Goal: Transaction & Acquisition: Purchase product/service

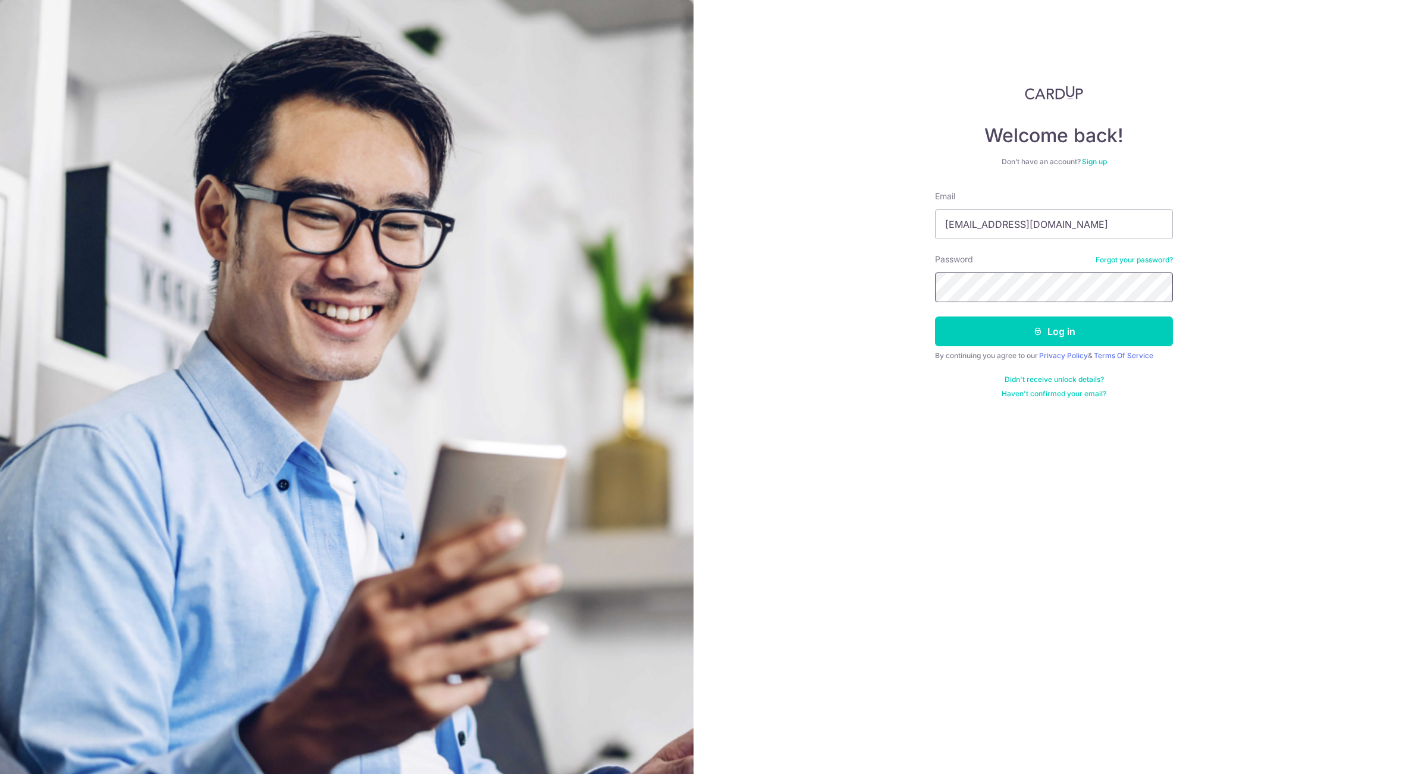
click at [935, 316] on button "Log in" at bounding box center [1054, 331] width 238 height 30
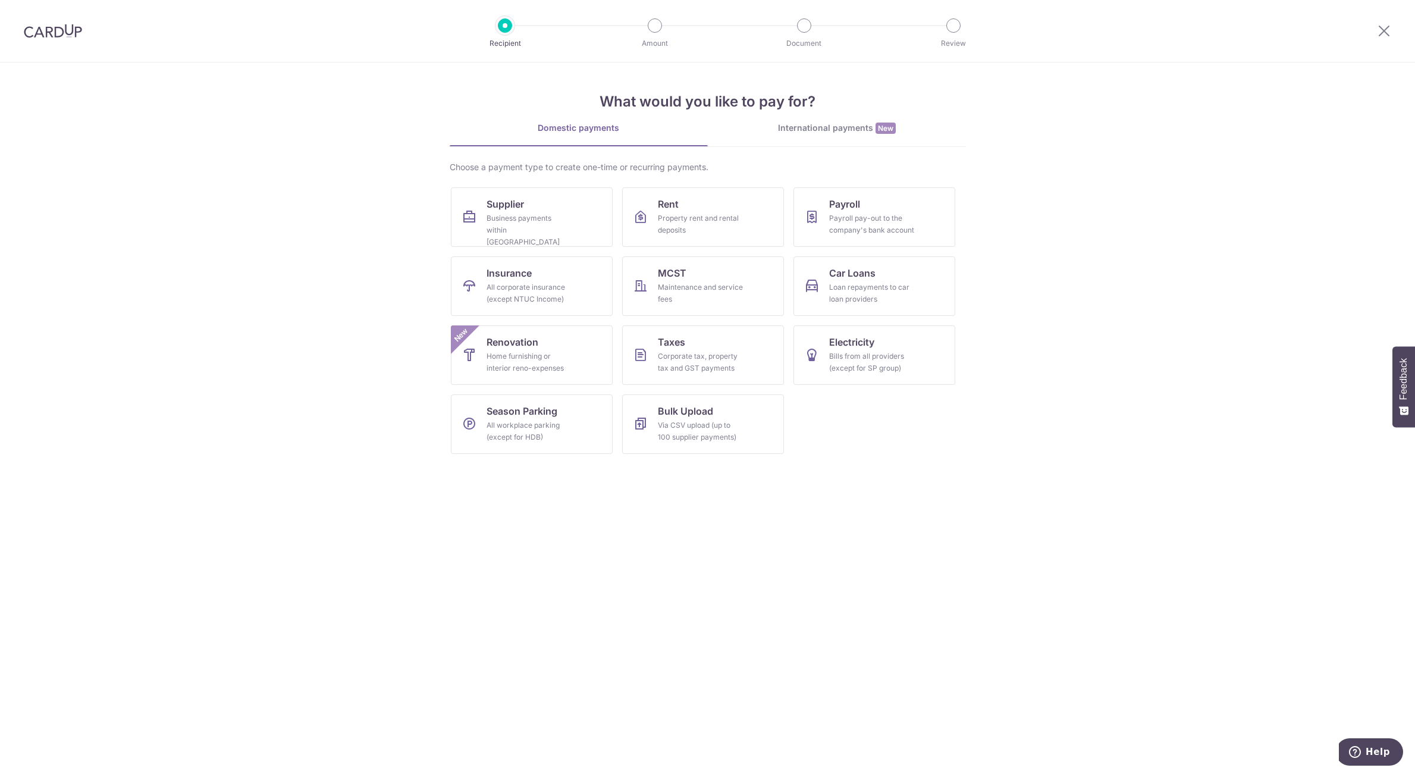
click at [763, 136] on link "International payments New" at bounding box center [837, 134] width 258 height 24
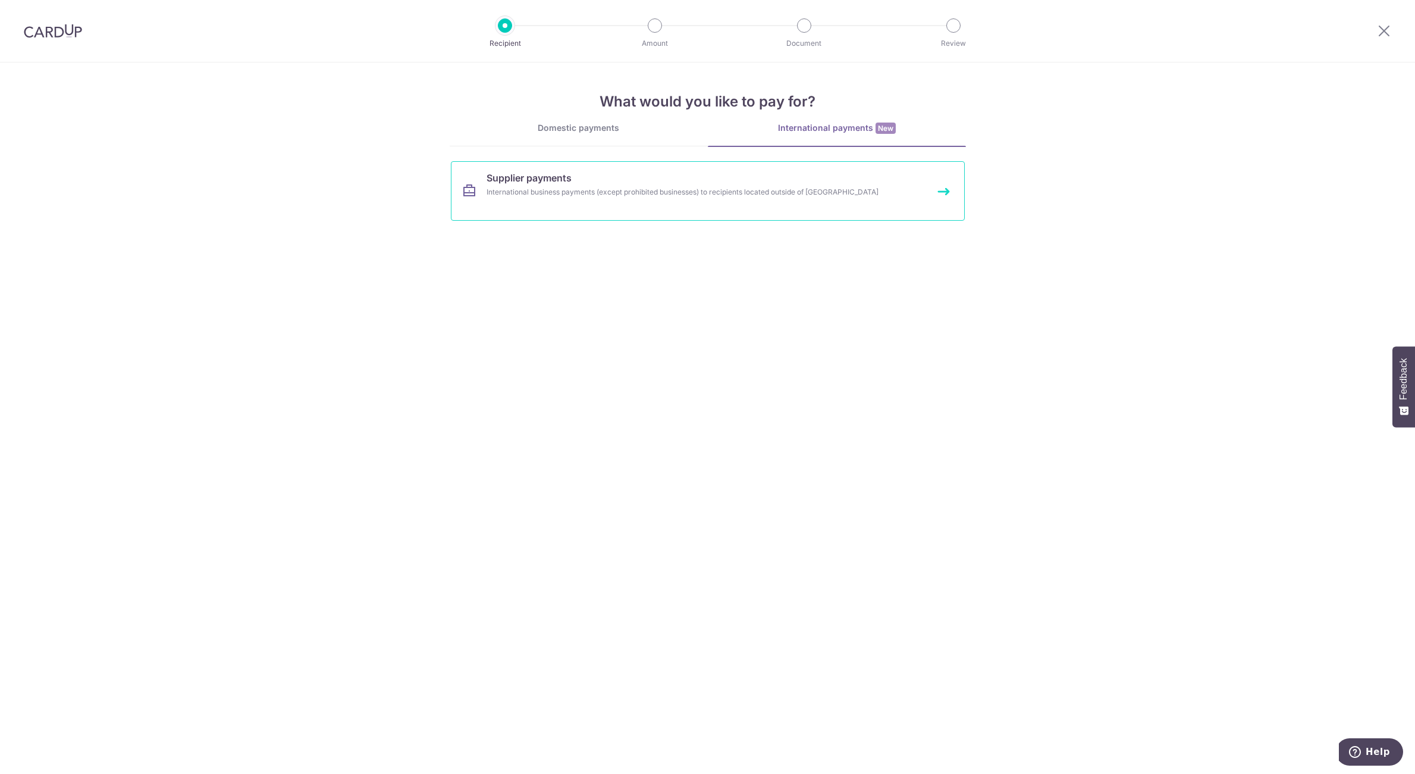
click at [665, 191] on div "International business payments (except prohibited businesses) to recipients lo…" at bounding box center [692, 192] width 411 height 12
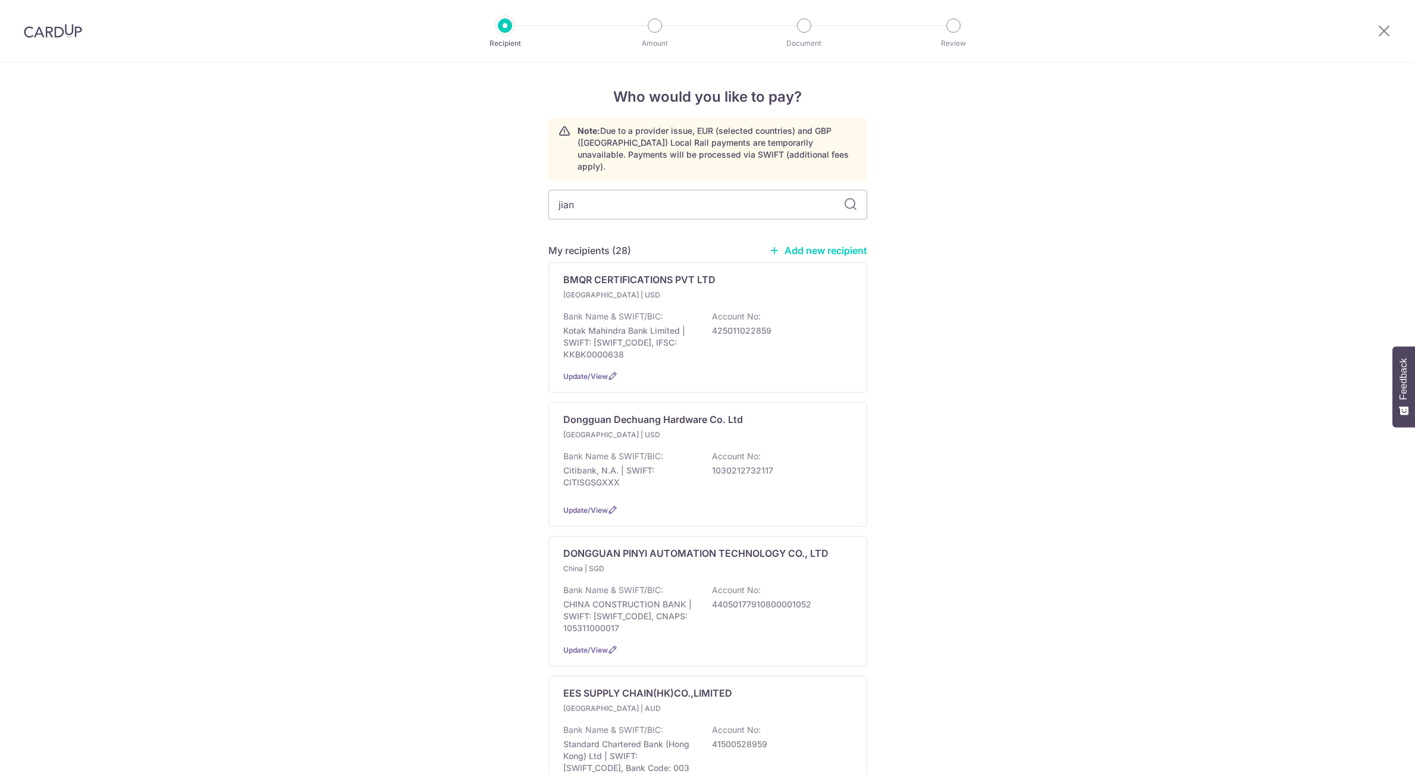
type input "jiang"
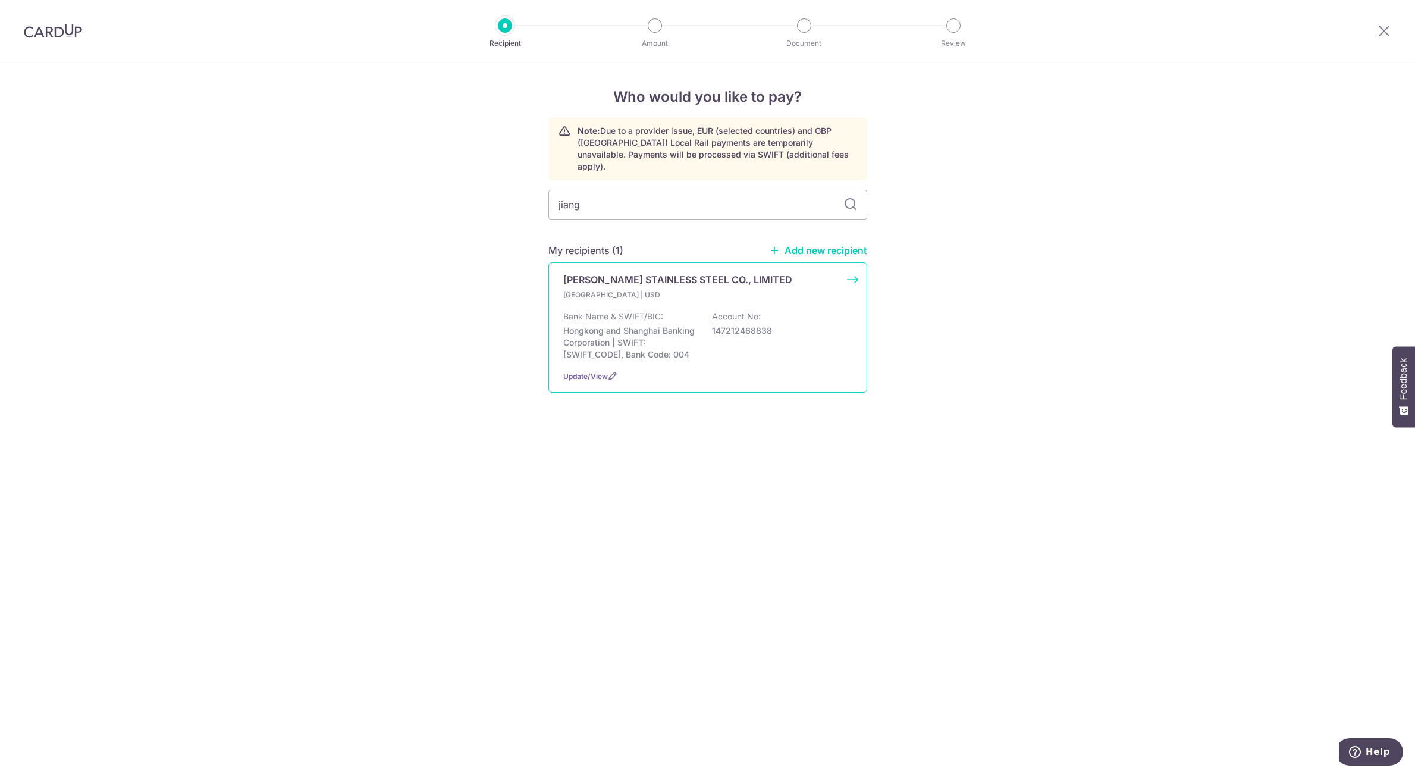
click at [627, 272] on p "[PERSON_NAME] STAINLESS STEEL CO., LIMITED" at bounding box center [677, 279] width 229 height 14
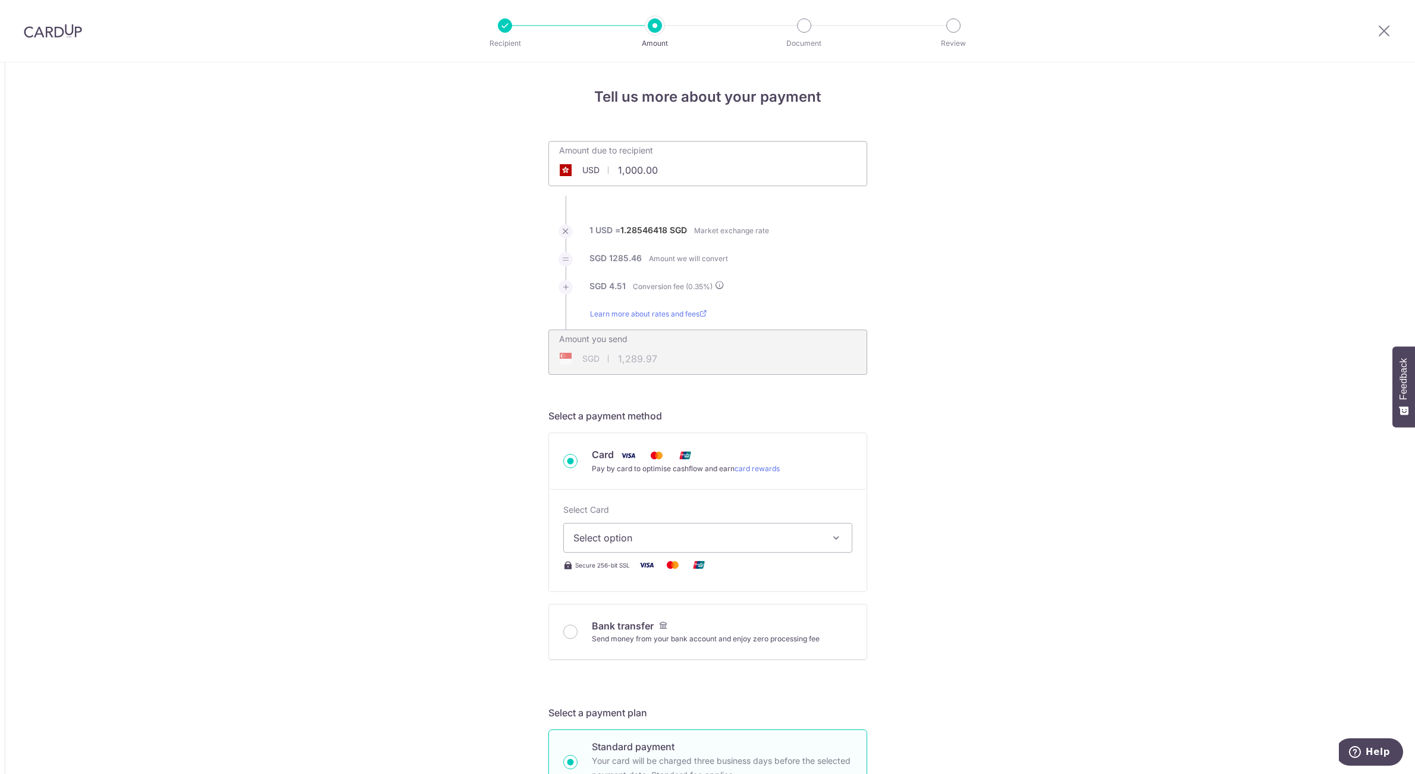
drag, startPoint x: 686, startPoint y: 168, endPoint x: 362, endPoint y: 170, distance: 324.8
paste input "0,309"
type input "10,309.00"
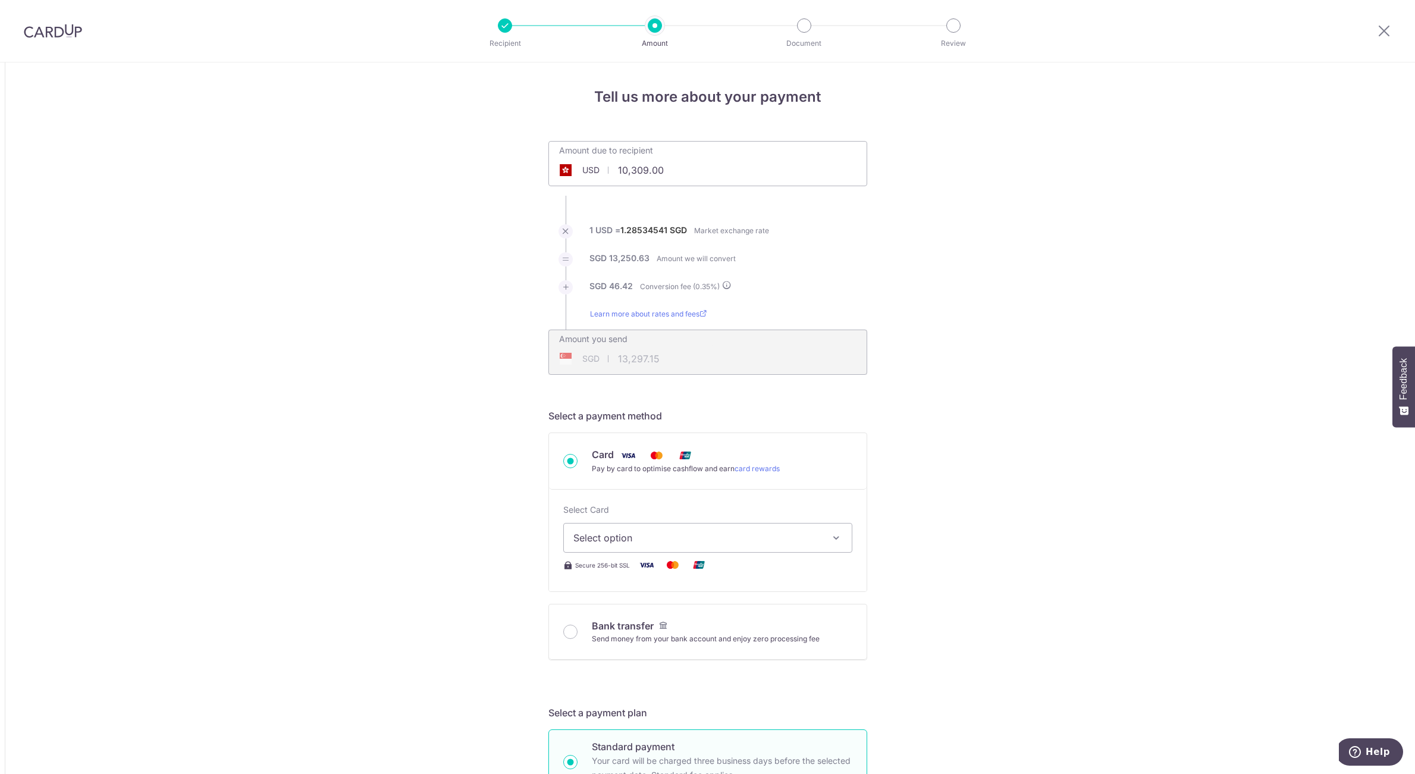
type input "13,296.86"
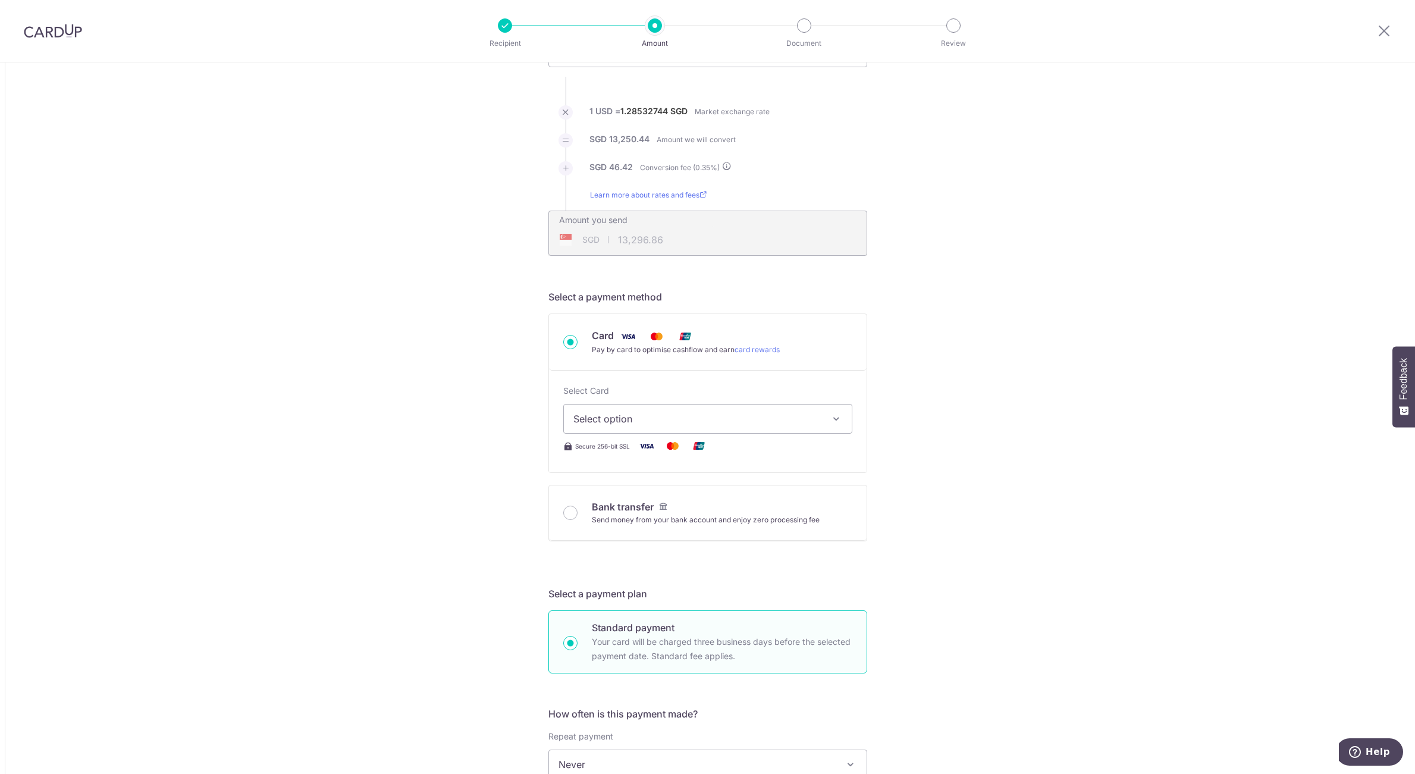
scroll to position [178, 0]
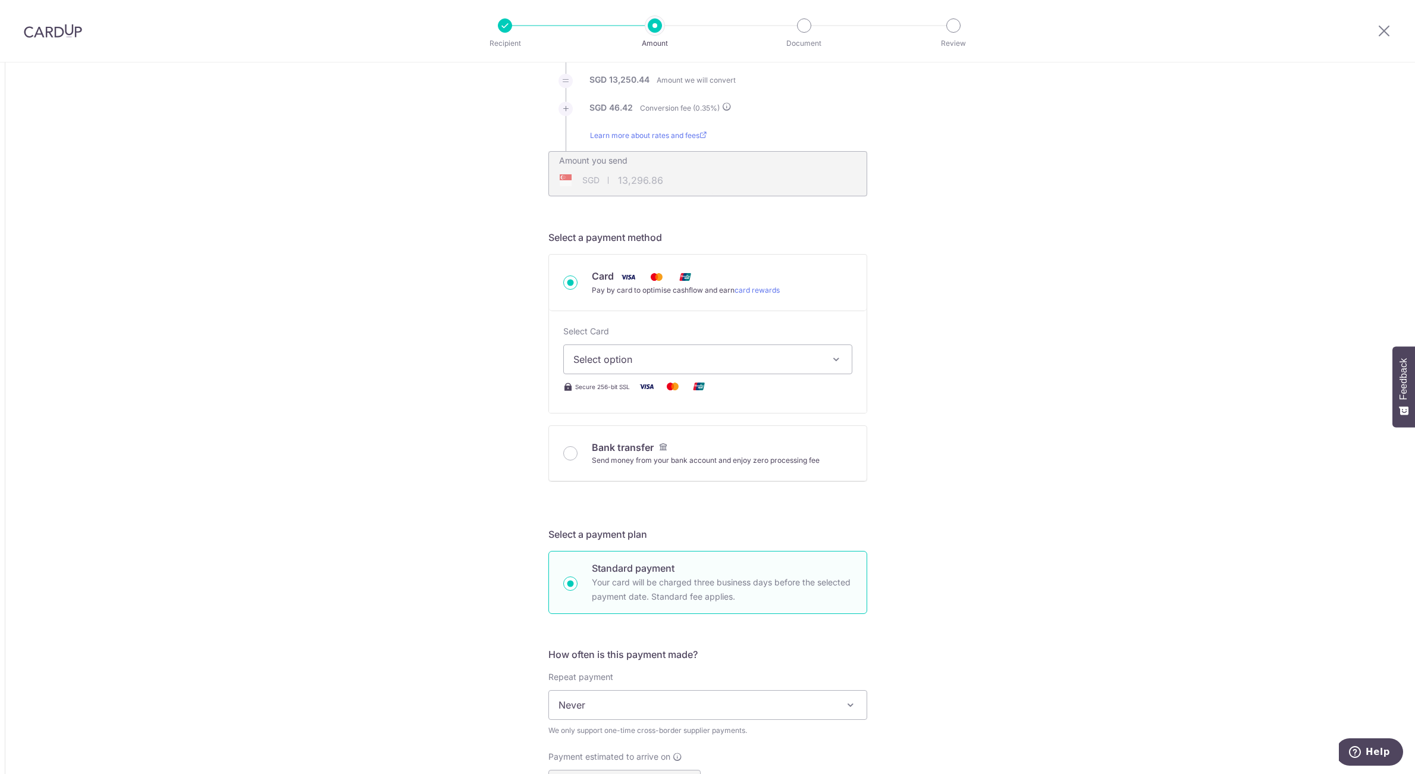
click at [677, 365] on span "Select option" at bounding box center [696, 359] width 247 height 14
drag, startPoint x: 686, startPoint y: 448, endPoint x: 417, endPoint y: 503, distance: 274.9
click at [686, 448] on span "**** 0142" at bounding box center [707, 444] width 269 height 14
click at [417, 503] on div "Tell us more about your payment Amount due to recipient USD 10,309.00 10309 1 U…" at bounding box center [707, 686] width 1415 height 1604
type input "10,309.00"
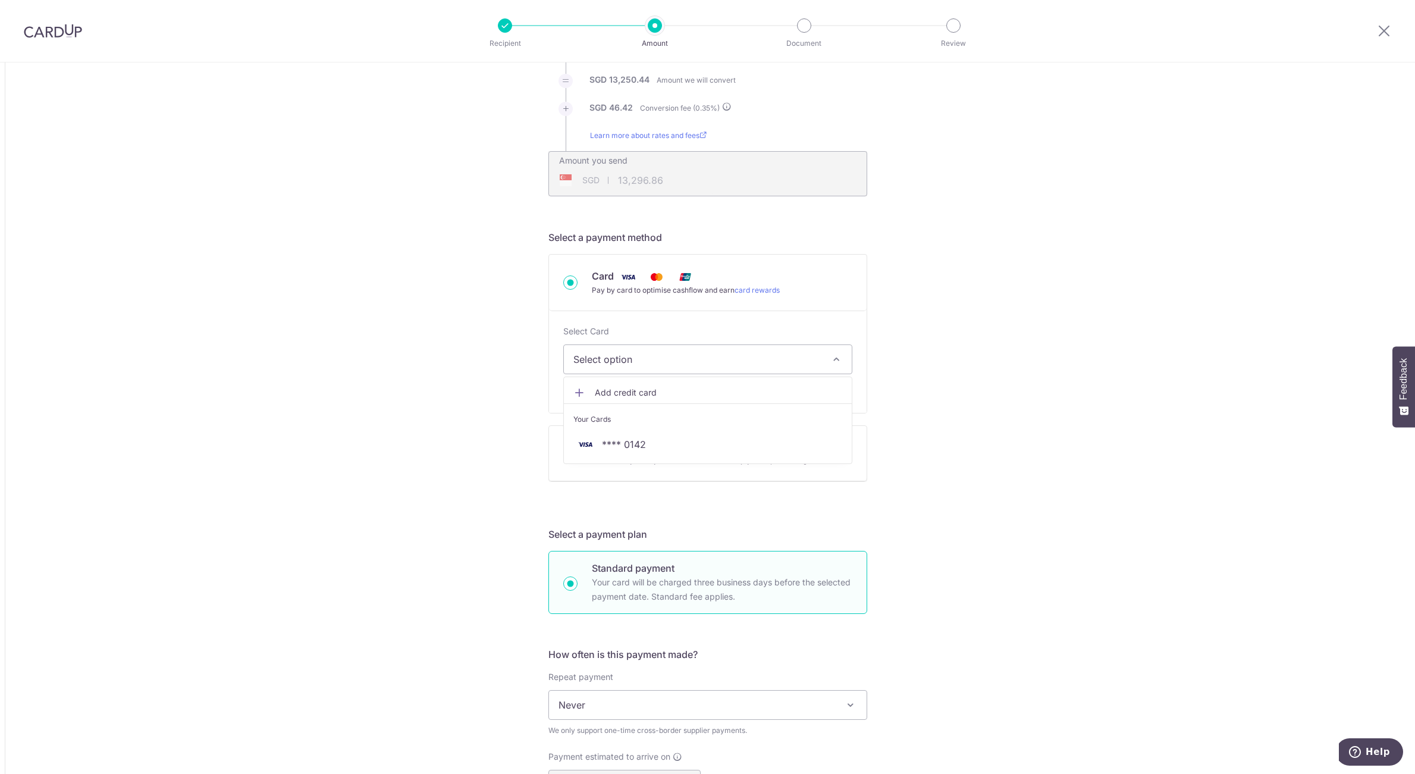
type input "13,296.69"
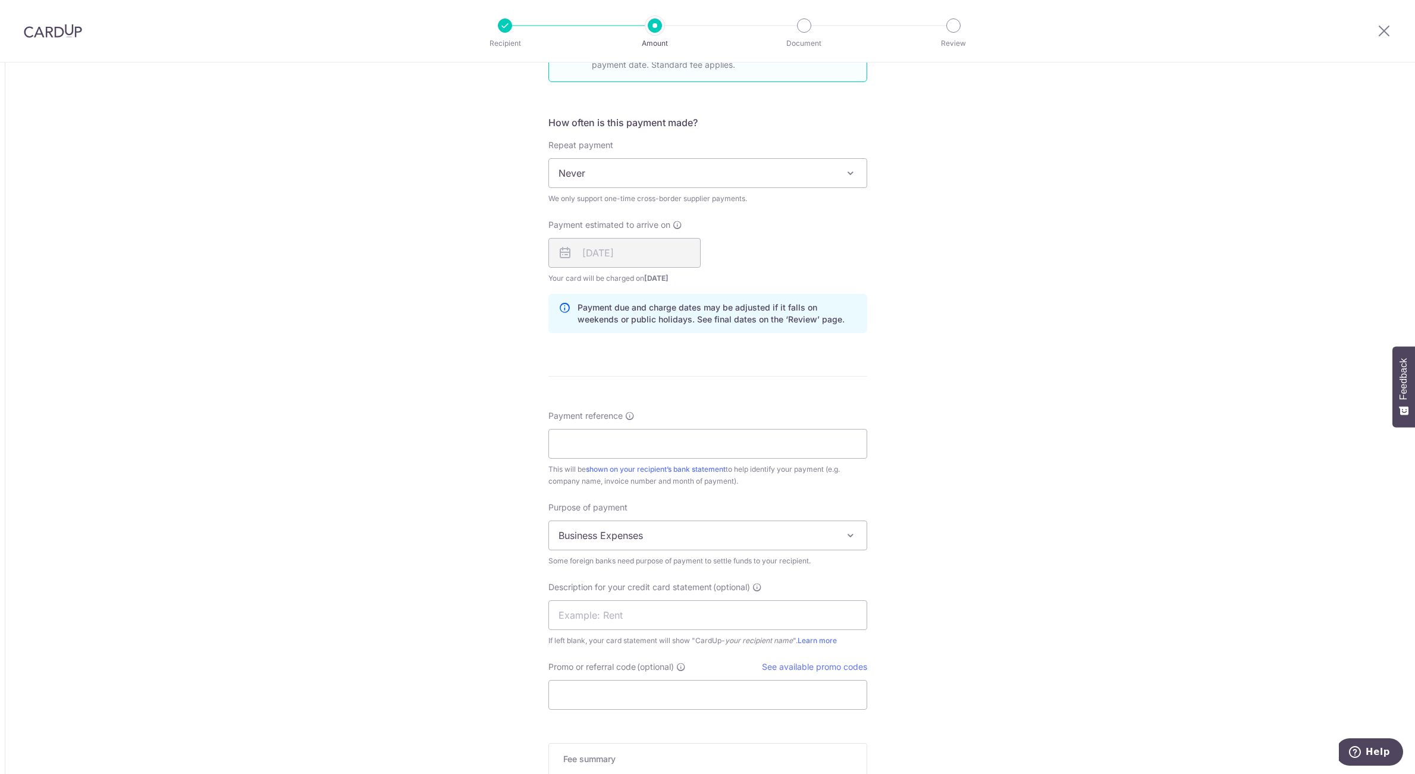
scroll to position [714, 0]
drag, startPoint x: 655, startPoint y: 441, endPoint x: 658, endPoint y: 450, distance: 9.2
click at [655, 441] on input "Payment reference" at bounding box center [707, 440] width 319 height 30
paste input "CPT2025080105"
type input "CPT2025080105"
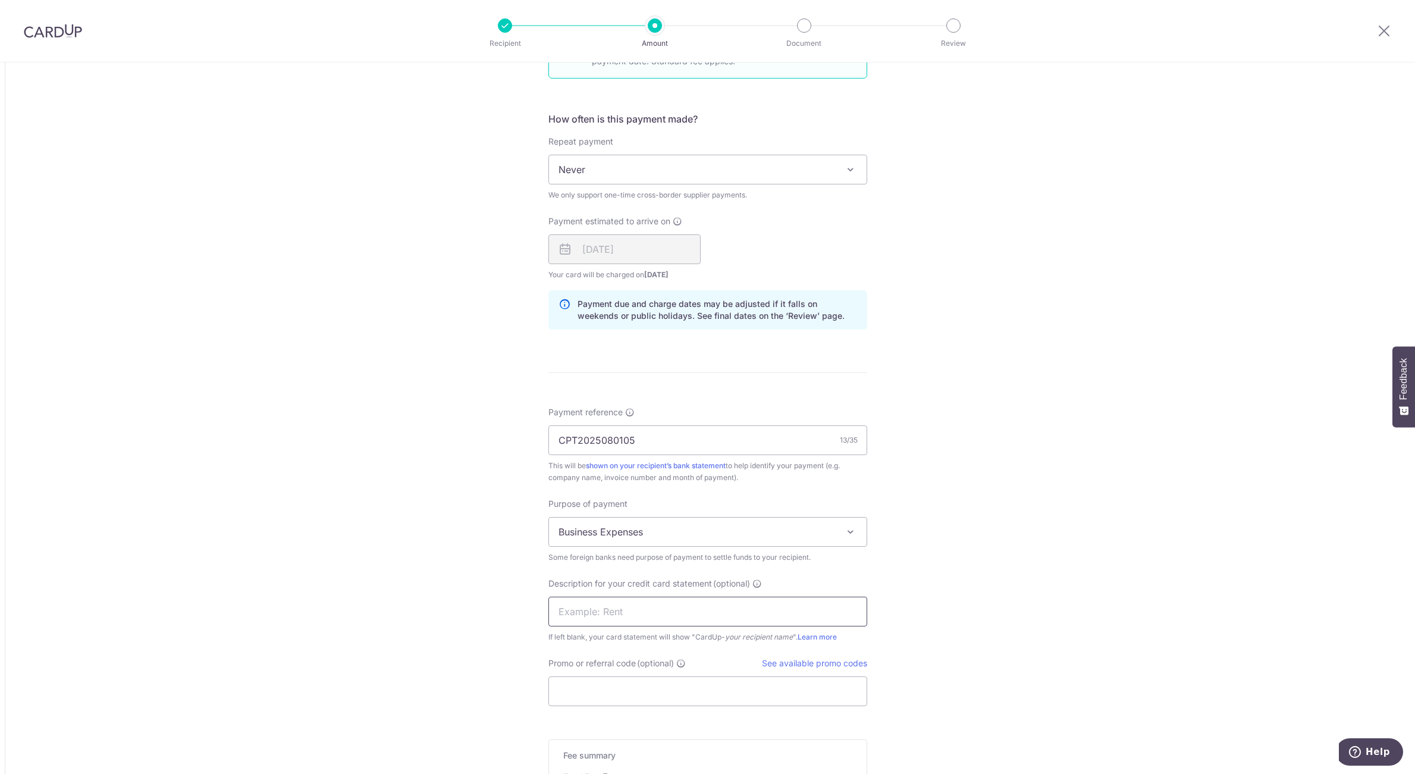
click at [613, 608] on input "text" at bounding box center [707, 612] width 319 height 30
drag, startPoint x: 621, startPoint y: 613, endPoint x: 368, endPoint y: 594, distance: 254.1
click at [368, 594] on div "Tell us more about your payment Amount due to recipient USD 10,309.00 10309 1 U…" at bounding box center [707, 151] width 1415 height 1604
paste input "CPT2025080105"
drag, startPoint x: 583, startPoint y: 615, endPoint x: 512, endPoint y: 604, distance: 72.2
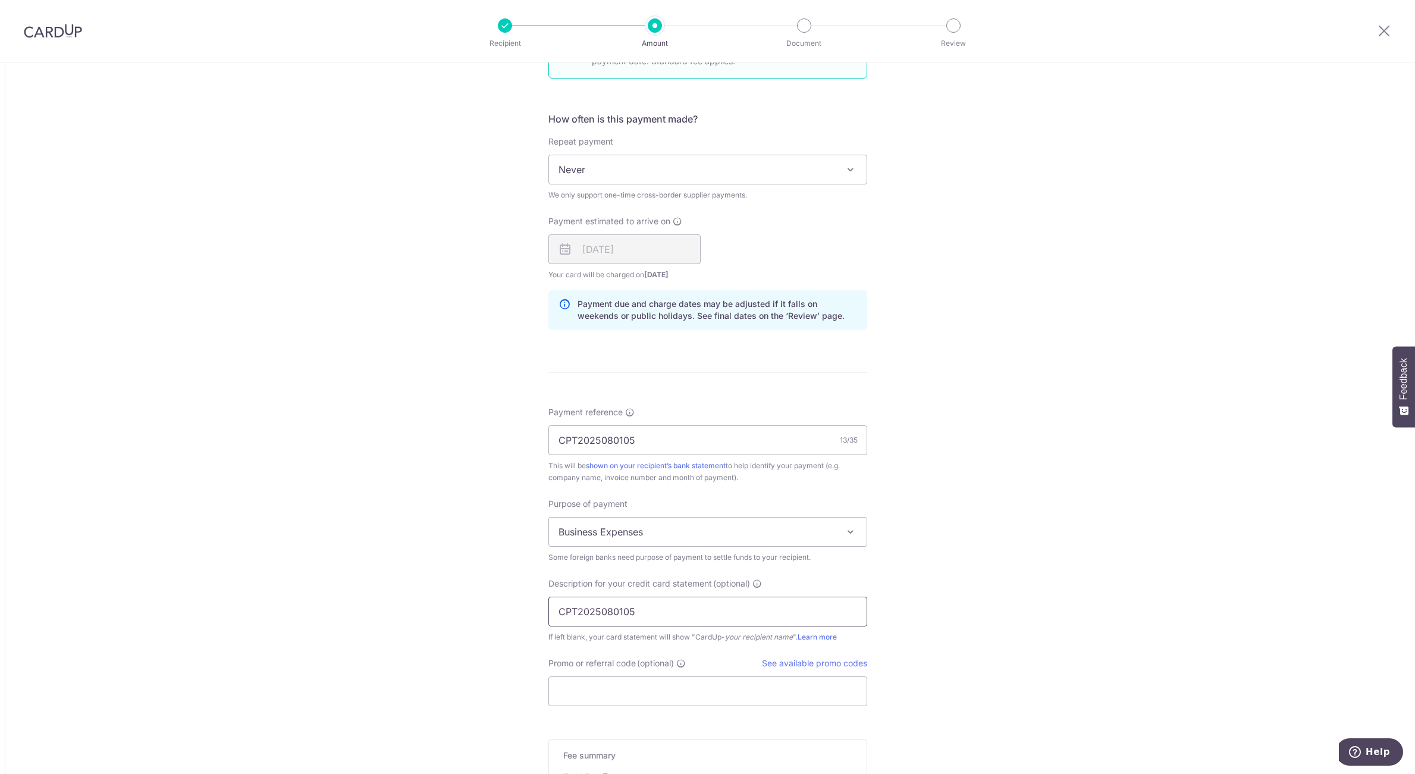
click at [512, 604] on div "Tell us more about your payment Amount due to recipient USD 10,309.00 10309 1 U…" at bounding box center [707, 151] width 1415 height 1604
type input "LIANKUN25080105"
click at [576, 696] on input "Promo or referral code (optional)" at bounding box center [707, 691] width 319 height 30
type input "lewis172"
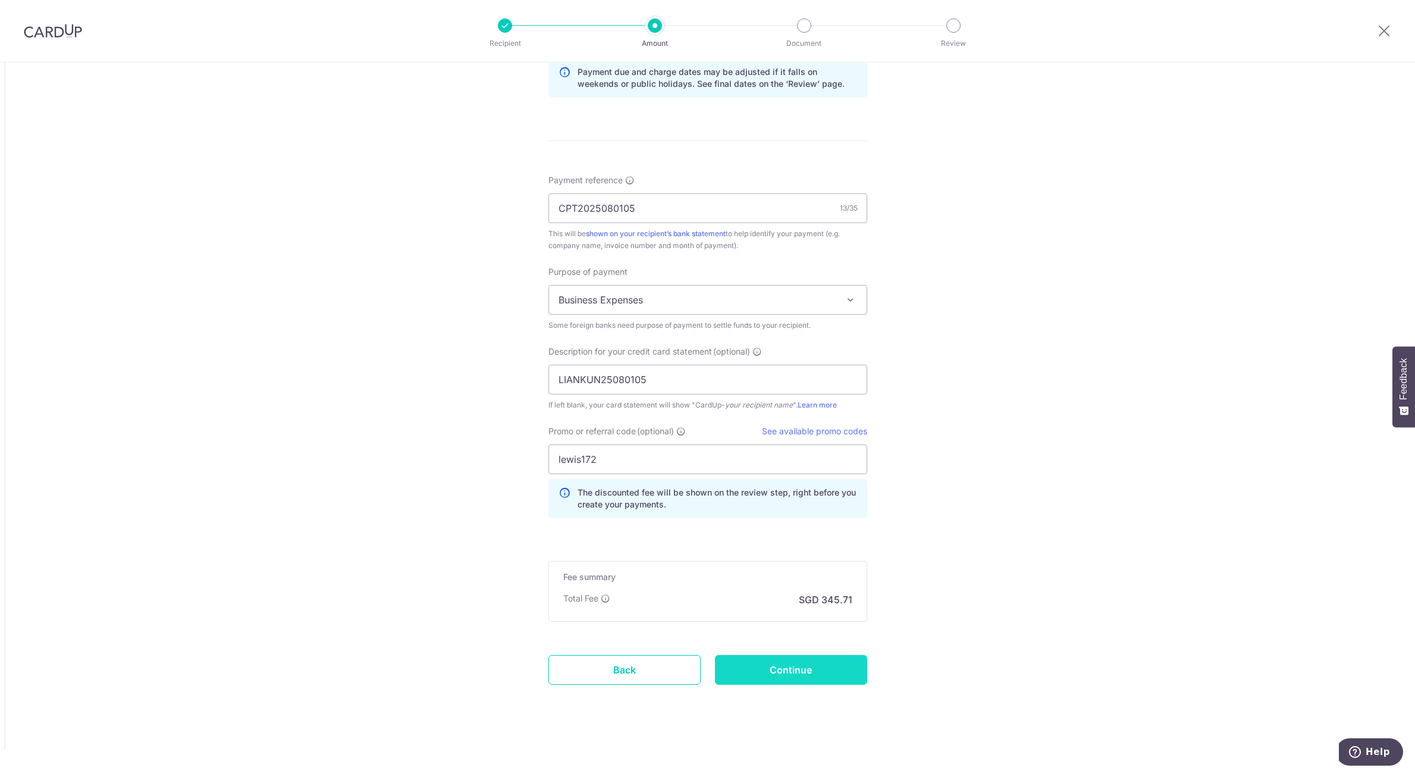
click at [770, 674] on input "Continue" at bounding box center [791, 670] width 152 height 30
type input "Create Schedule"
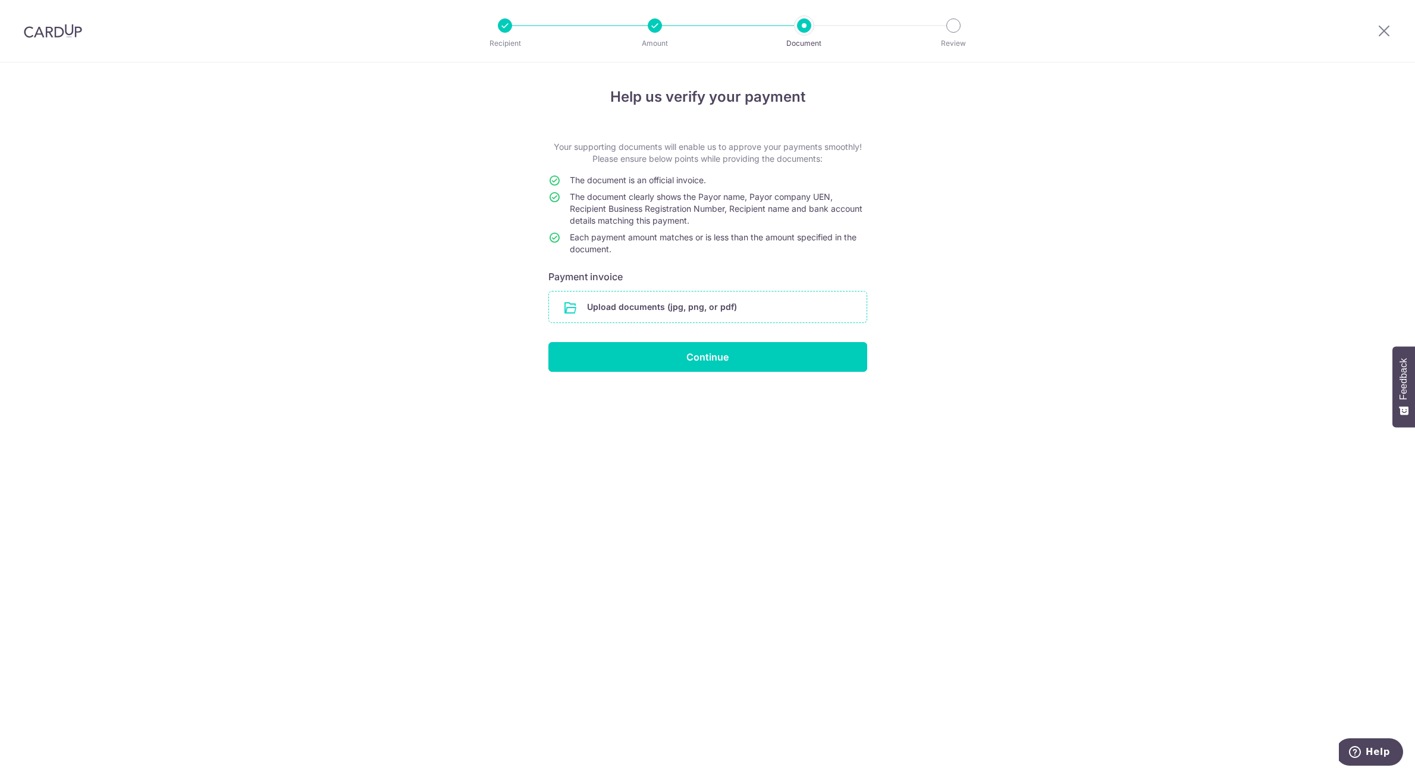
click at [705, 311] on input "file" at bounding box center [708, 306] width 318 height 31
